Goal: Task Accomplishment & Management: Manage account settings

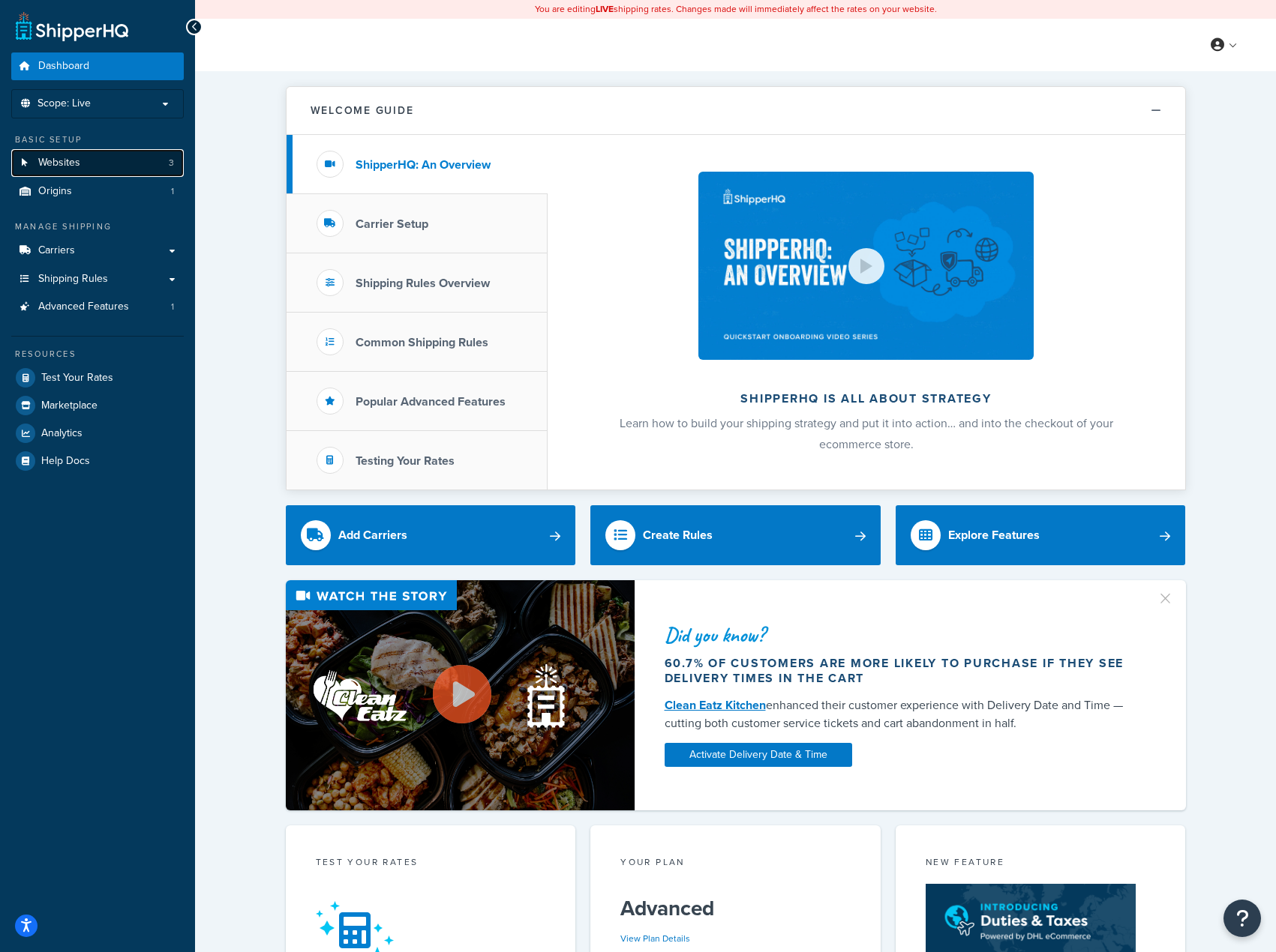
click at [100, 161] on link "Websites 3" at bounding box center [97, 163] width 172 height 28
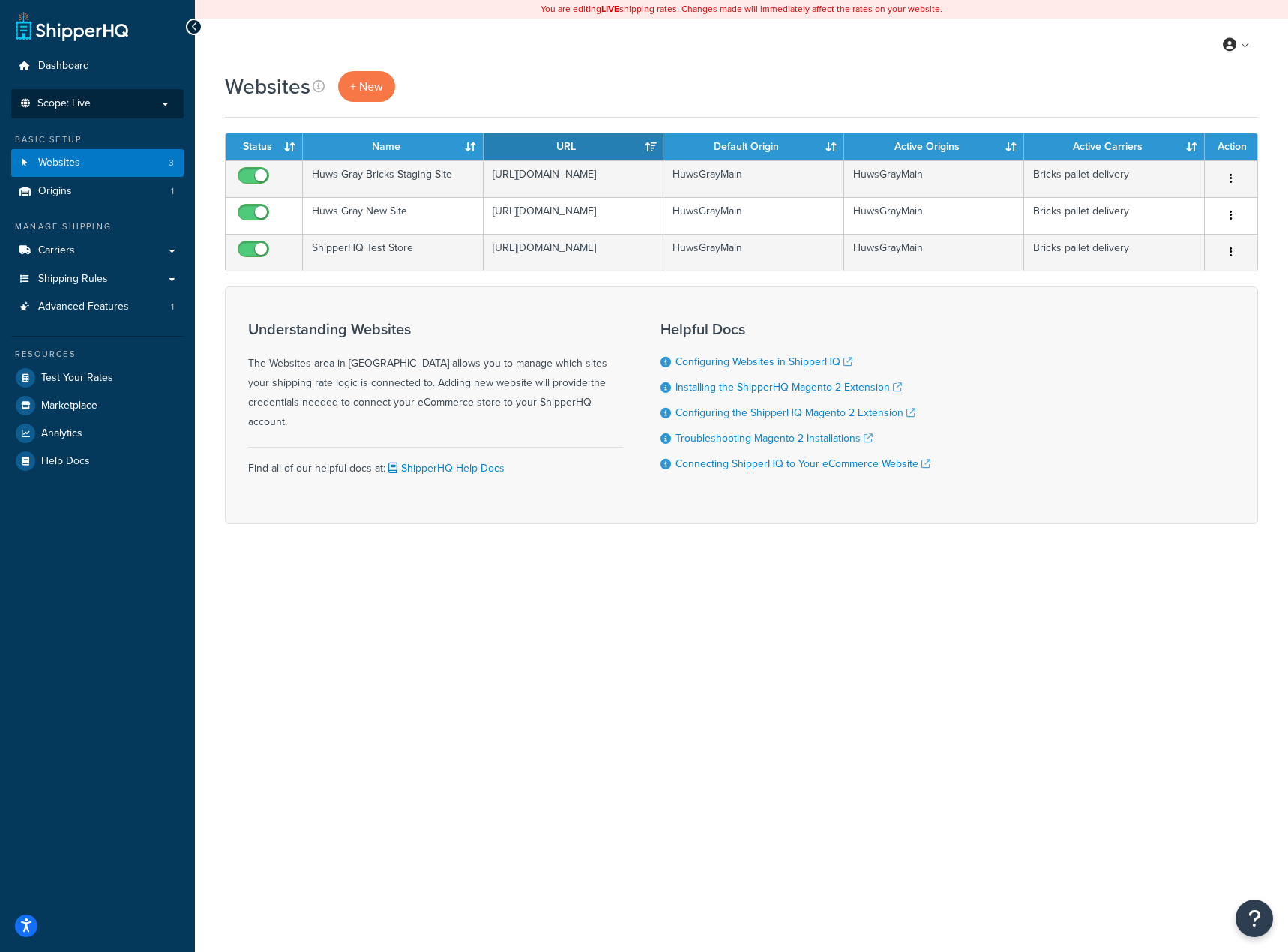
click at [162, 106] on p "Scope: Live" at bounding box center [97, 103] width 159 height 13
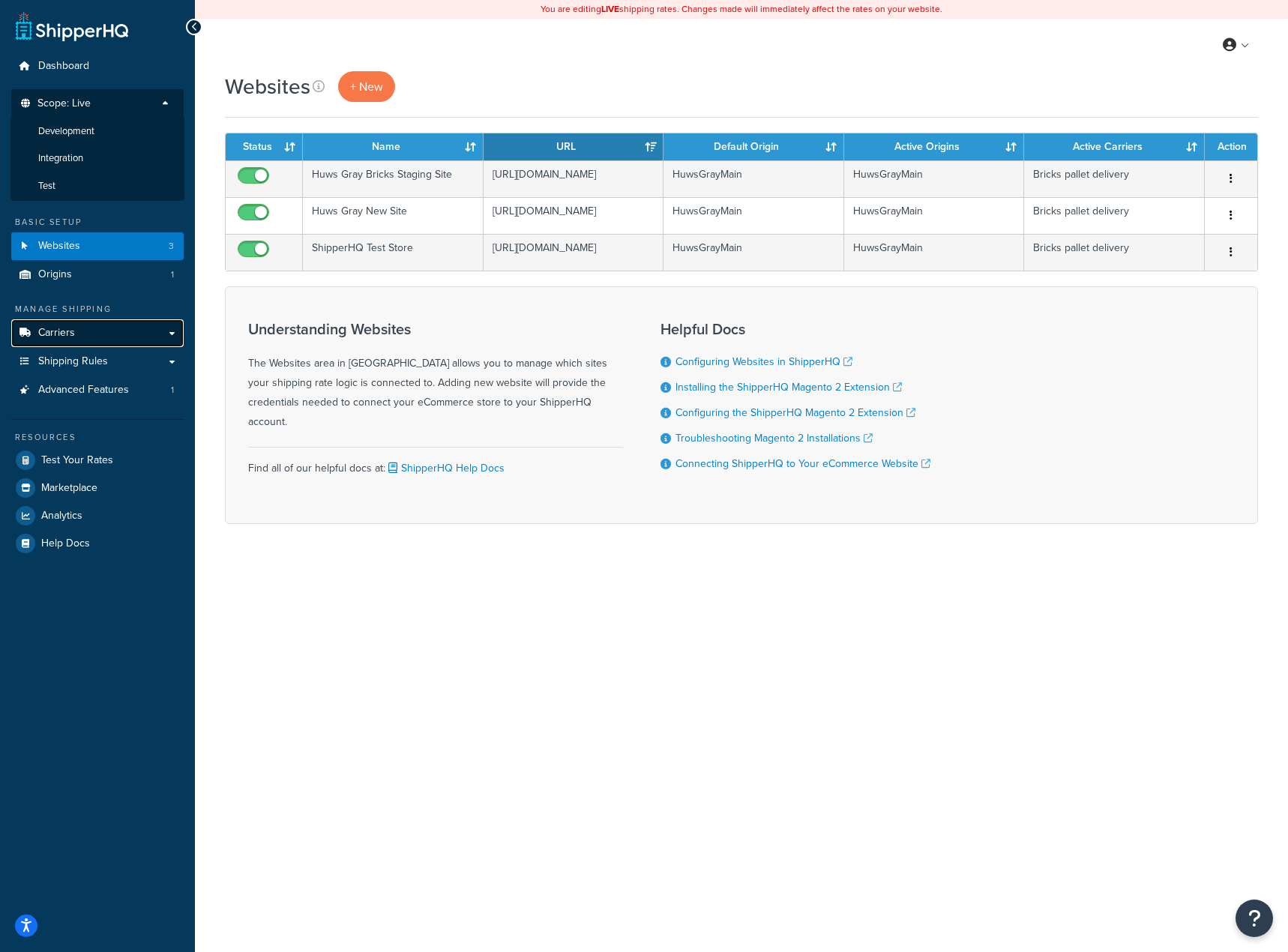
click at [175, 331] on link "Carriers" at bounding box center [97, 333] width 172 height 28
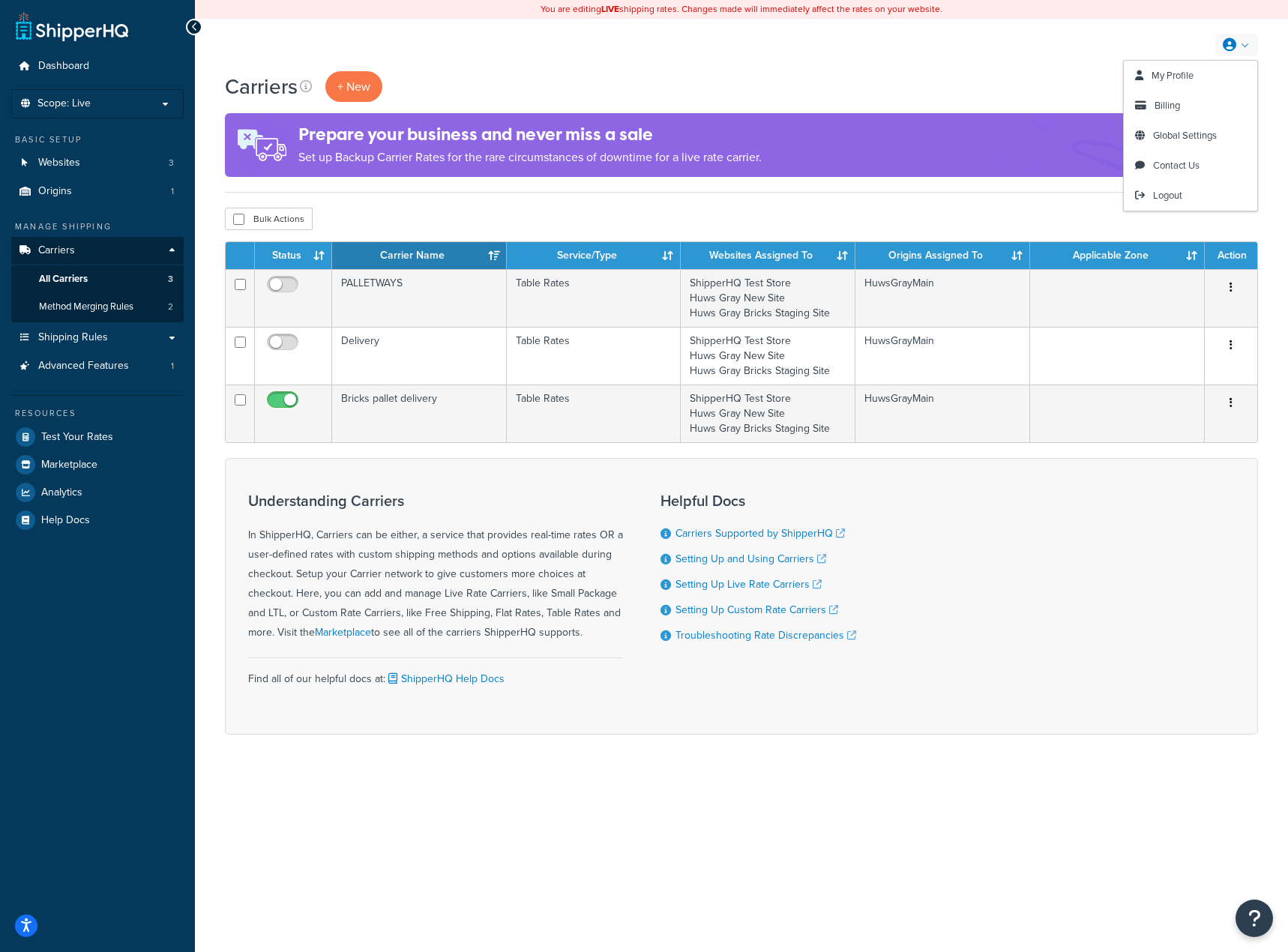
click at [1237, 46] on link at bounding box center [1236, 45] width 43 height 23
click at [1171, 105] on span "Billing" at bounding box center [1166, 105] width 25 height 14
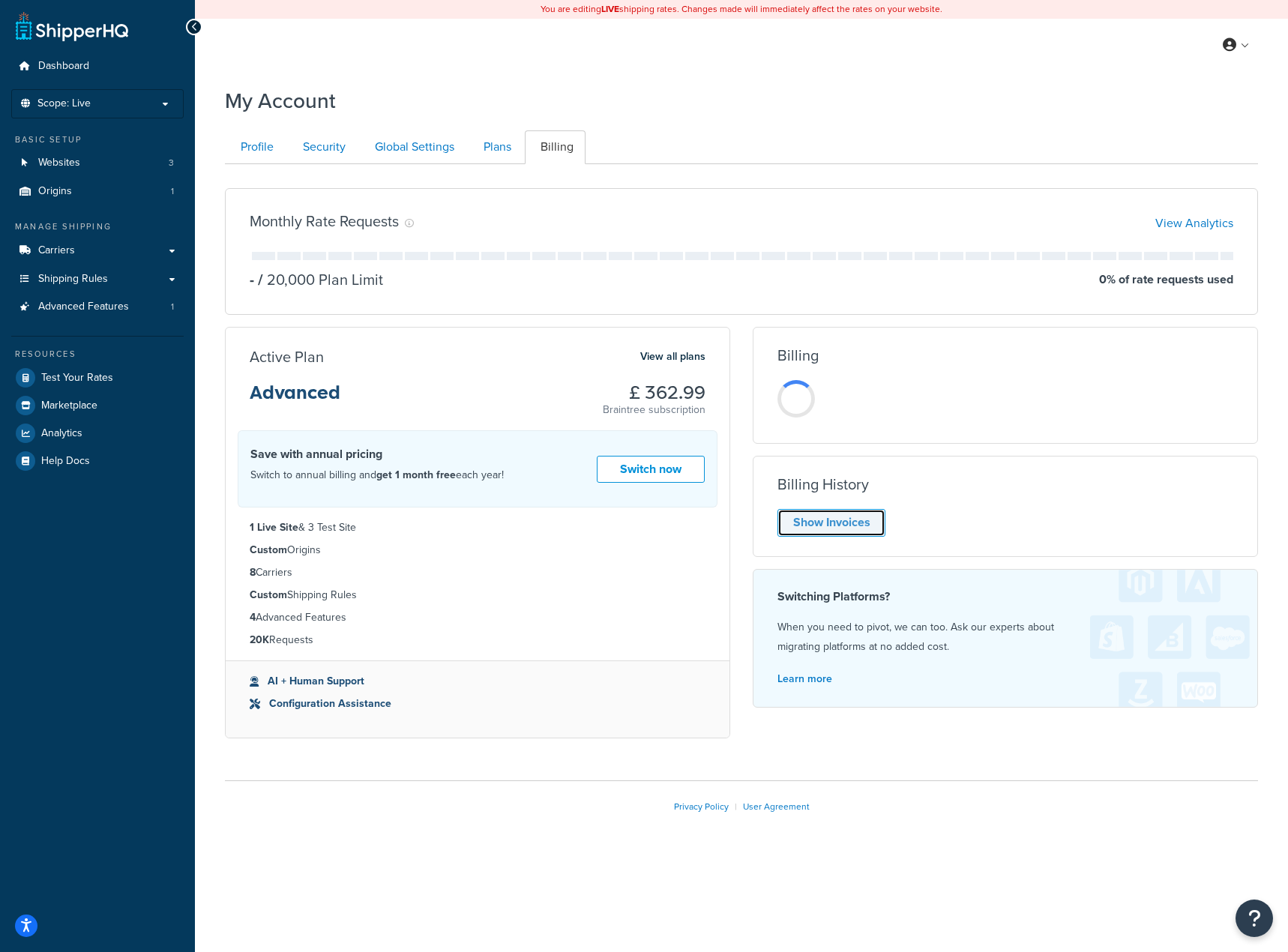
click at [823, 520] on link "Show Invoices" at bounding box center [831, 523] width 108 height 28
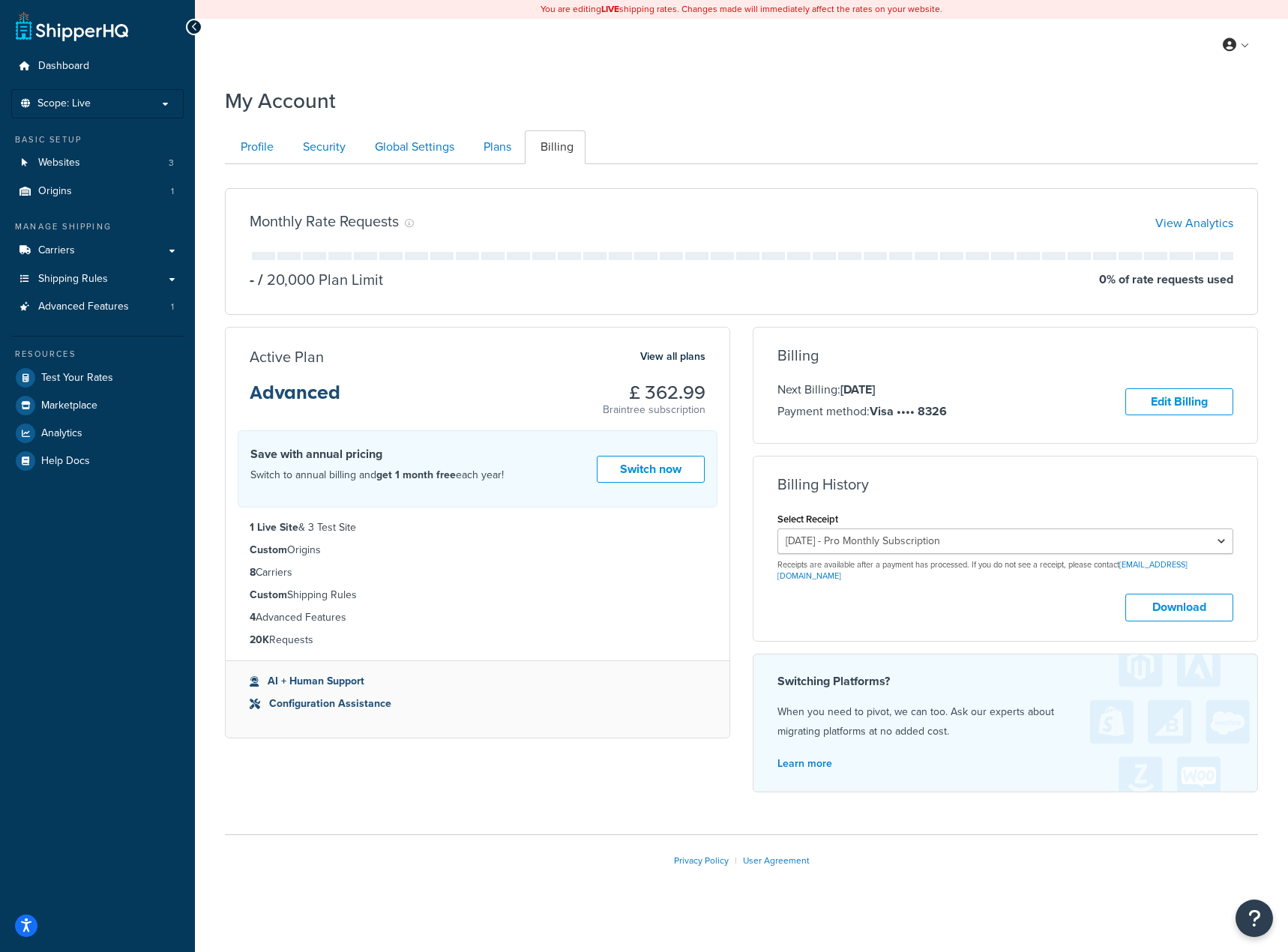
click at [1122, 517] on div "Select Receipt [DATE] - Pro Monthly Subscription [DATE] - Pro Monthly Subscript…" at bounding box center [1005, 546] width 455 height 74
click at [1072, 539] on select "[DATE] - Pro Monthly Subscription [DATE] - Pro Monthly Subscription [DATE] - Pr…" at bounding box center [1005, 541] width 455 height 25
select select "27b1ybds"
click at [777, 529] on select "[DATE] - Pro Monthly Subscription [DATE] - Pro Monthly Subscription [DATE] - Pr…" at bounding box center [1005, 541] width 455 height 25
click at [1154, 596] on button "Download" at bounding box center [1178, 608] width 108 height 28
